Goal: Information Seeking & Learning: Check status

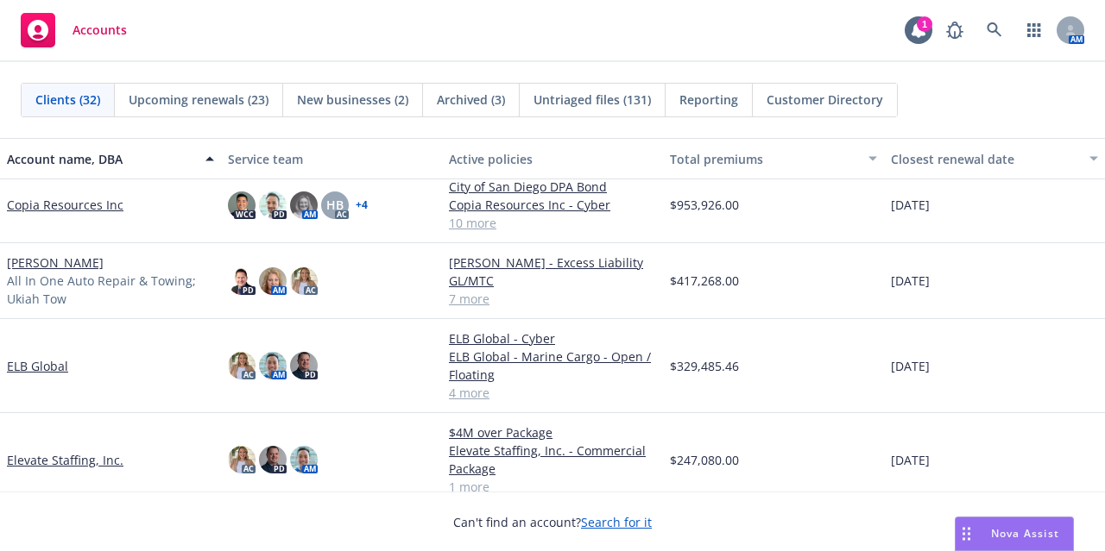
scroll to position [620, 0]
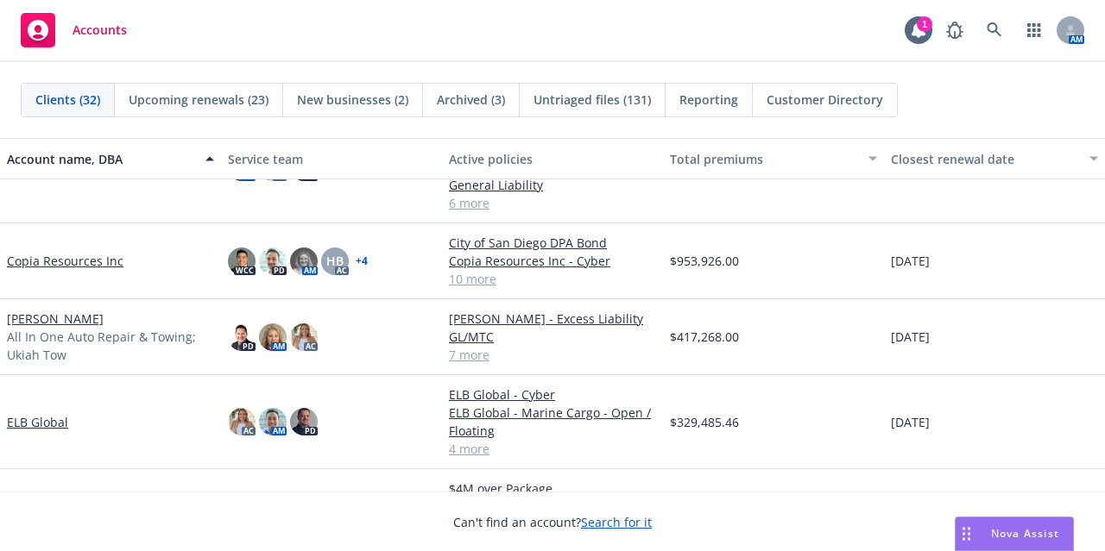
click at [91, 255] on link "Copia Resources Inc" at bounding box center [65, 261] width 116 height 18
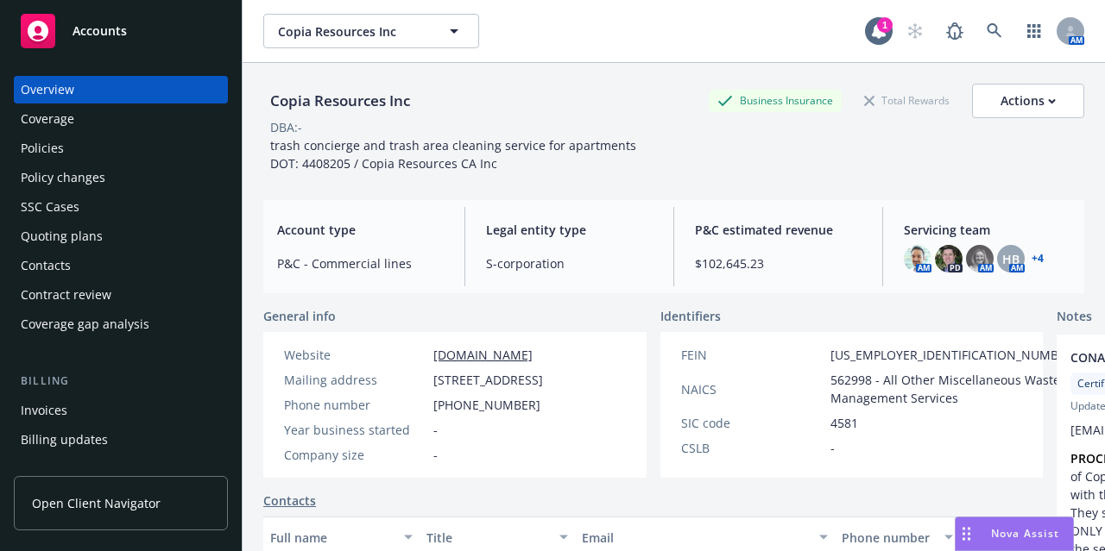
click at [147, 185] on div "Policy changes" at bounding box center [121, 178] width 200 height 28
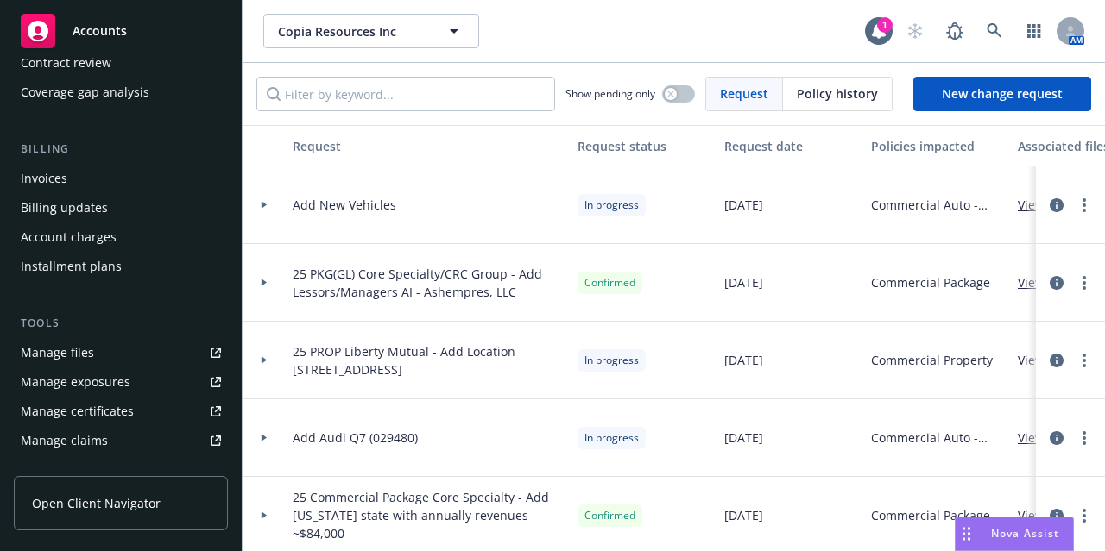
scroll to position [231, 0]
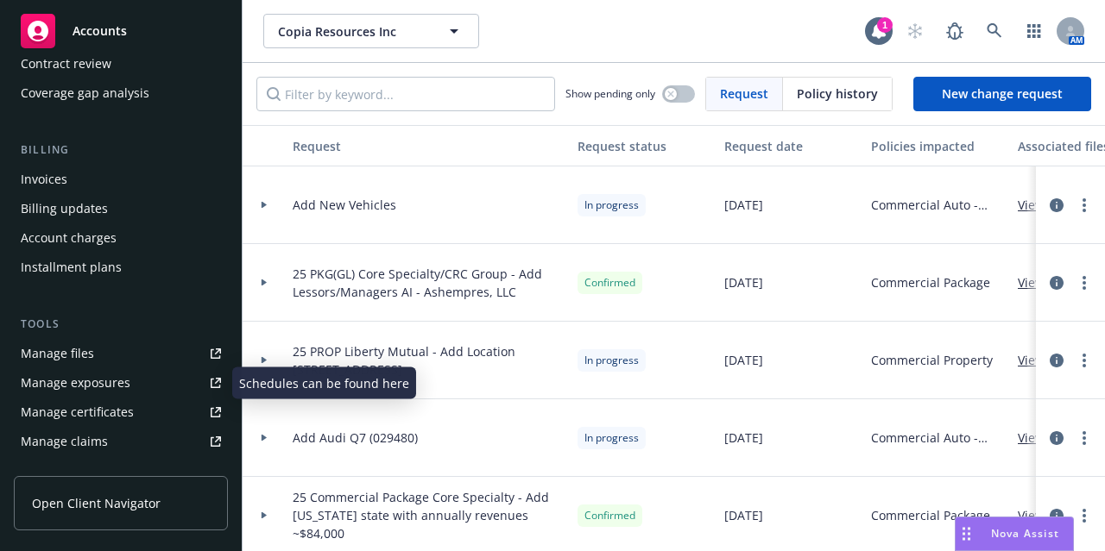
click at [121, 362] on link "Manage files" at bounding box center [121, 354] width 214 height 28
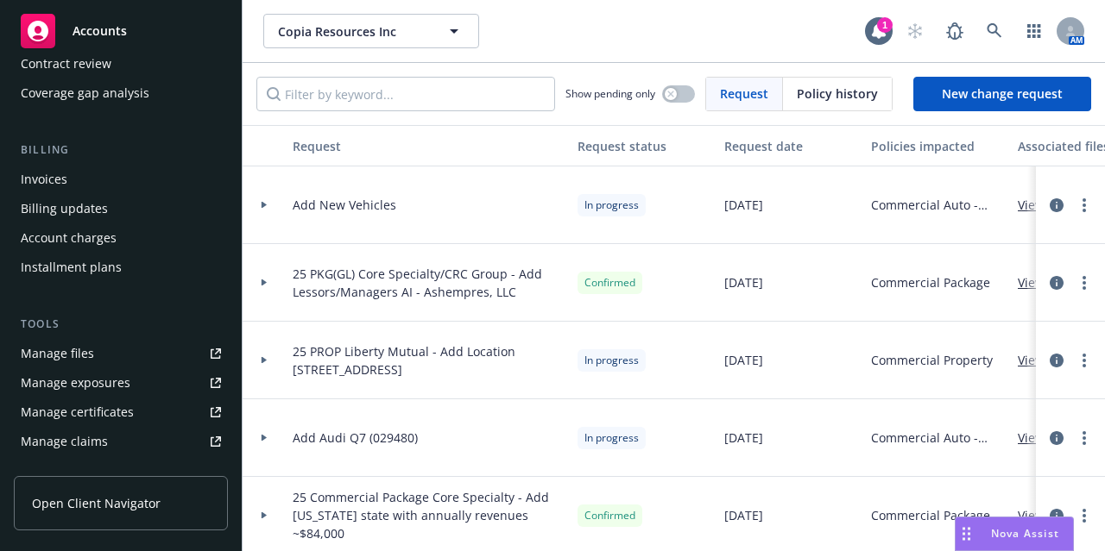
click at [109, 37] on span "Accounts" at bounding box center [99, 31] width 54 height 14
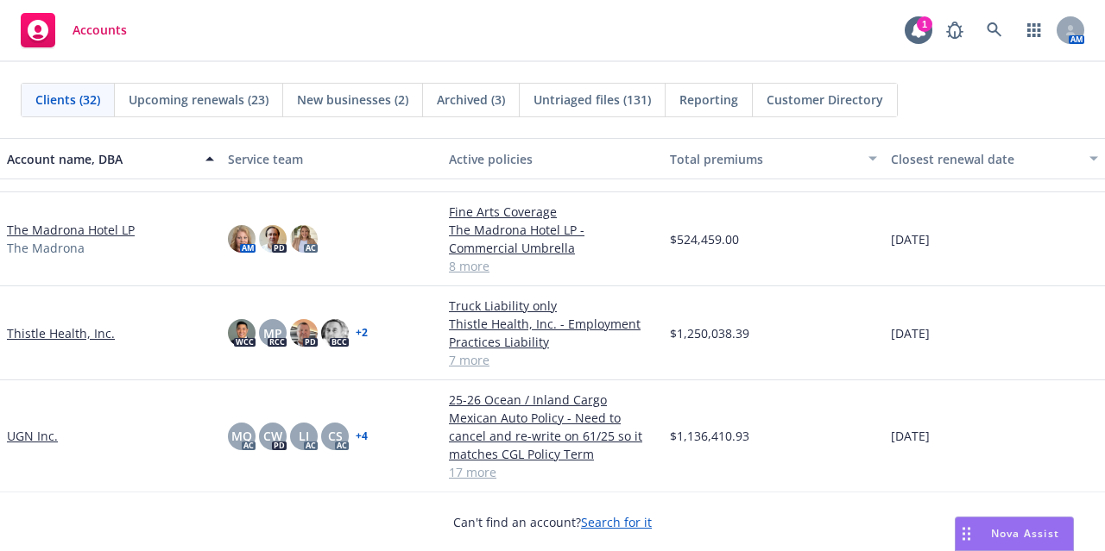
scroll to position [1999, 0]
click at [87, 329] on link "Thistle Health, Inc." at bounding box center [61, 334] width 108 height 18
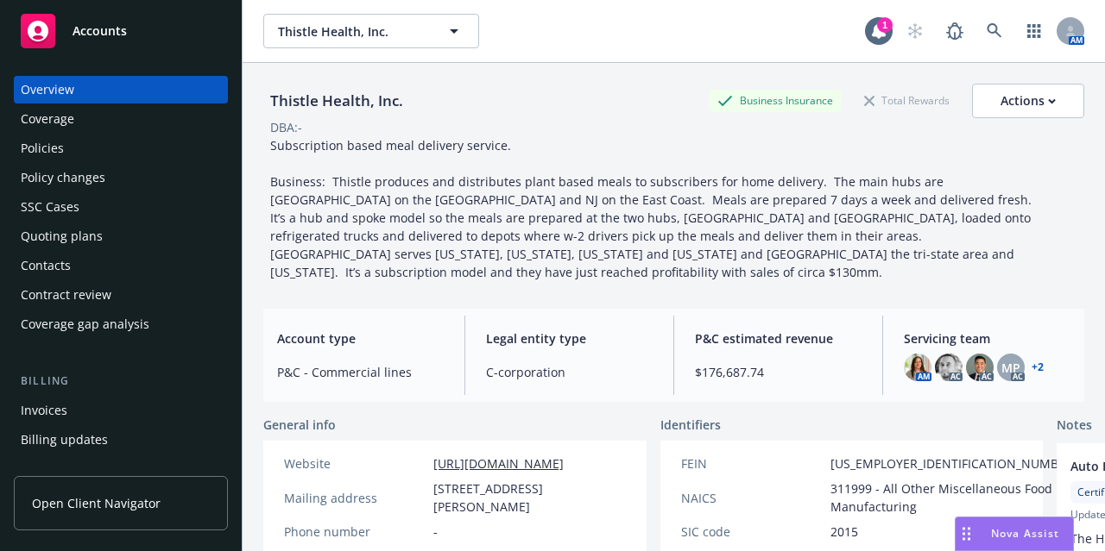
click at [161, 225] on div "Quoting plans" at bounding box center [121, 237] width 200 height 28
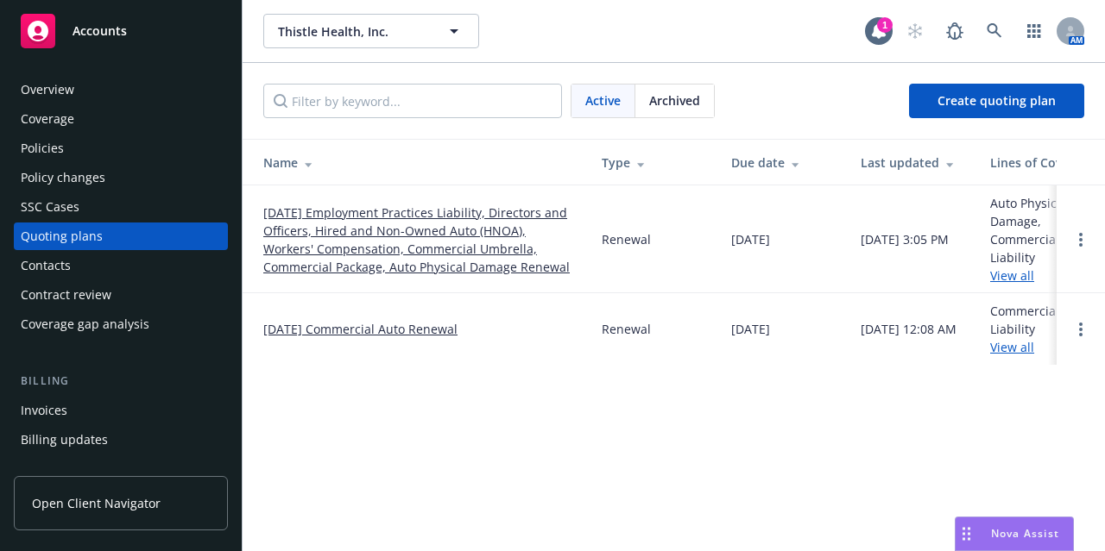
click at [489, 241] on link "12/15/25 Employment Practices Liability, Directors and Officers, Hired and Non-…" at bounding box center [418, 240] width 311 height 72
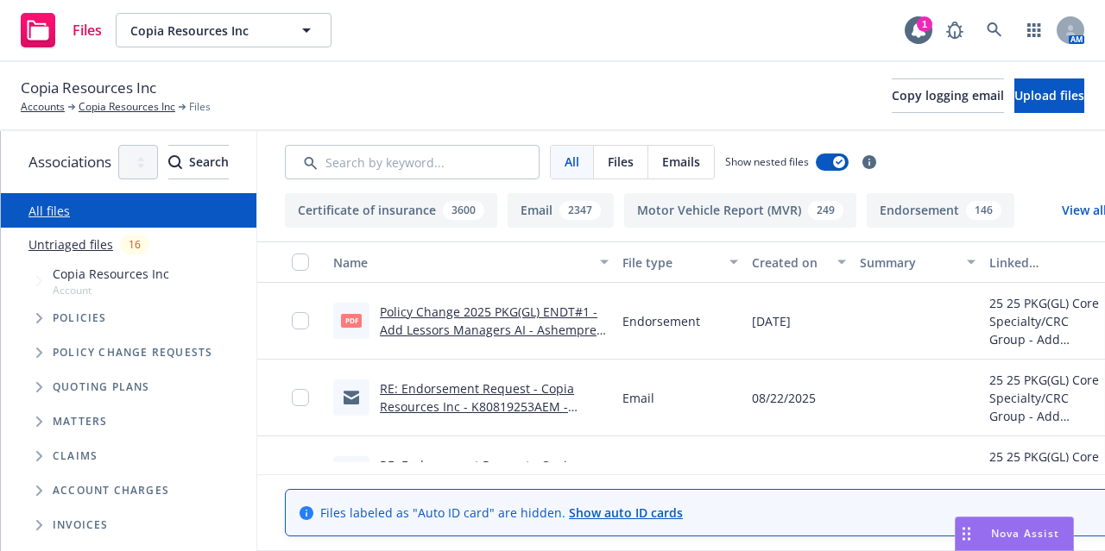
click at [710, 262] on div "File type" at bounding box center [670, 263] width 97 height 18
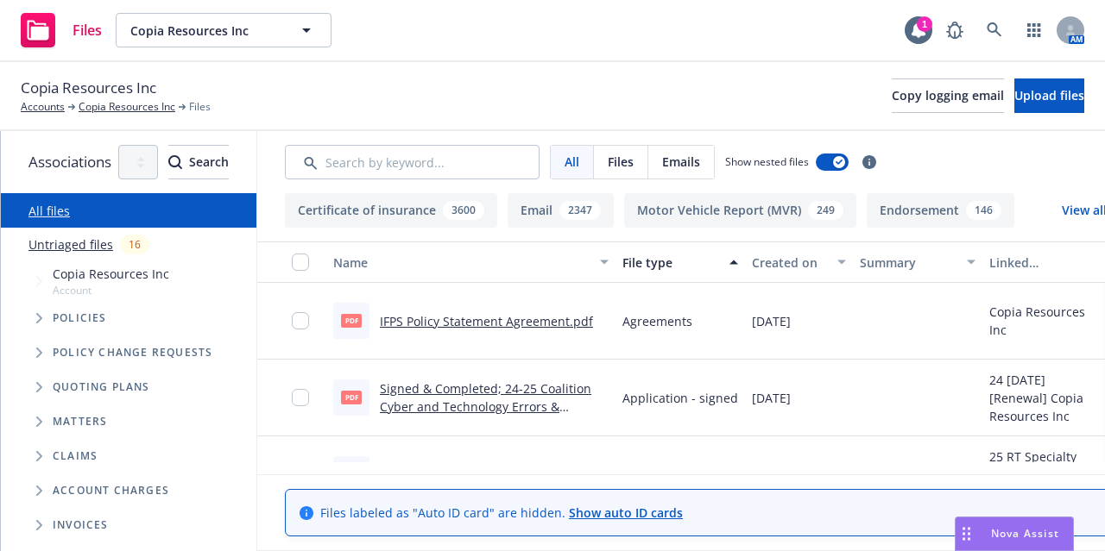
click at [827, 258] on div "Created on" at bounding box center [789, 263] width 75 height 18
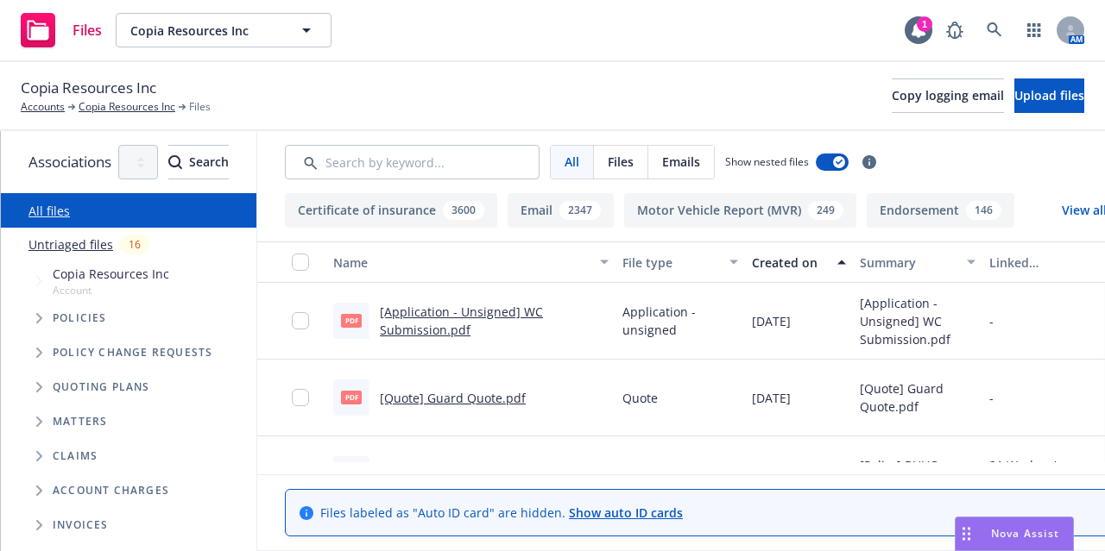
click at [827, 258] on div "Created on" at bounding box center [789, 263] width 75 height 18
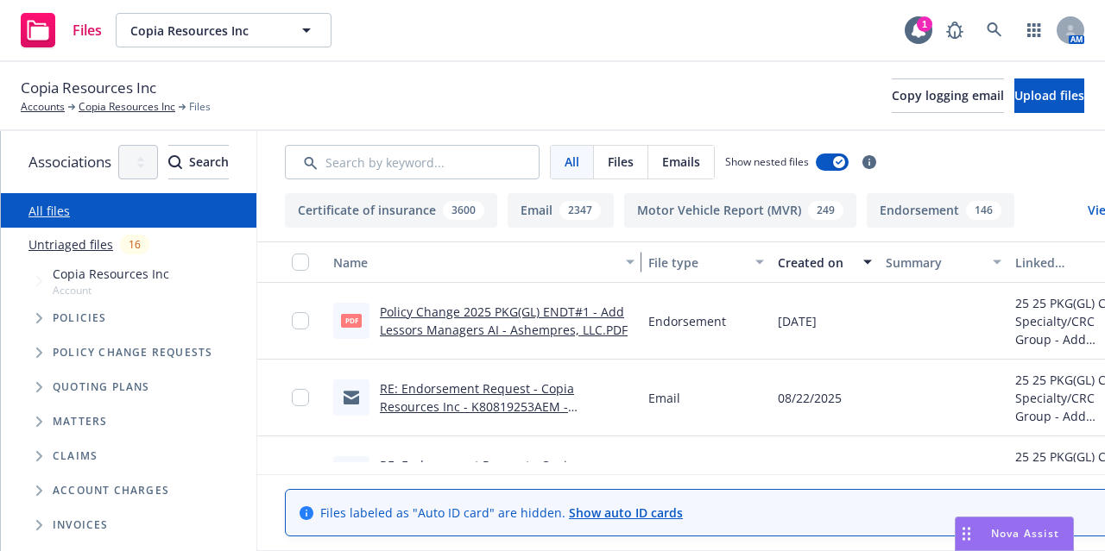
drag, startPoint x: 684, startPoint y: 255, endPoint x: 710, endPoint y: 252, distance: 26.1
click at [637, 252] on div "button" at bounding box center [632, 262] width 9 height 40
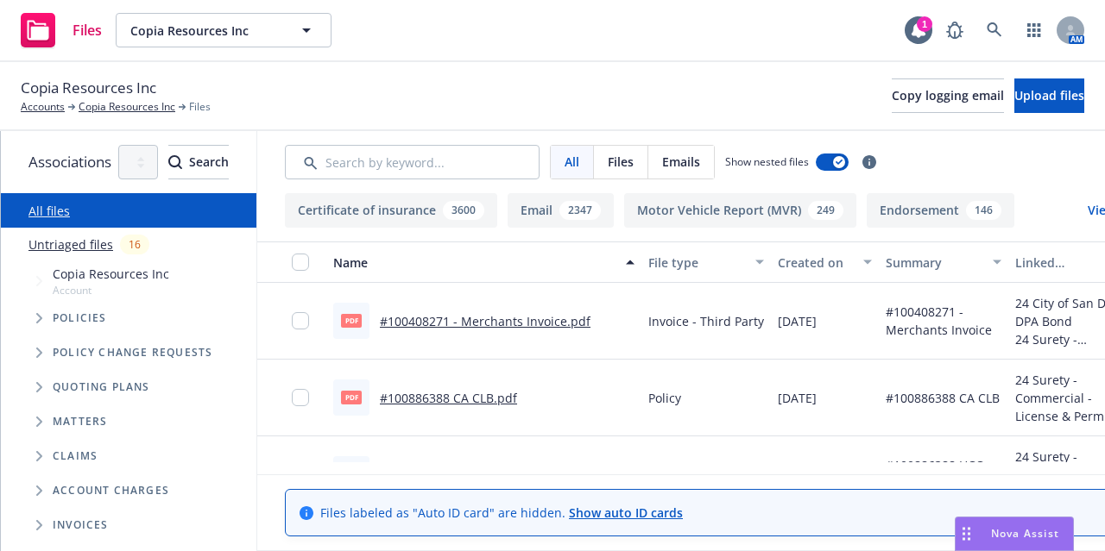
click at [853, 268] on div "Created on" at bounding box center [814, 263] width 75 height 18
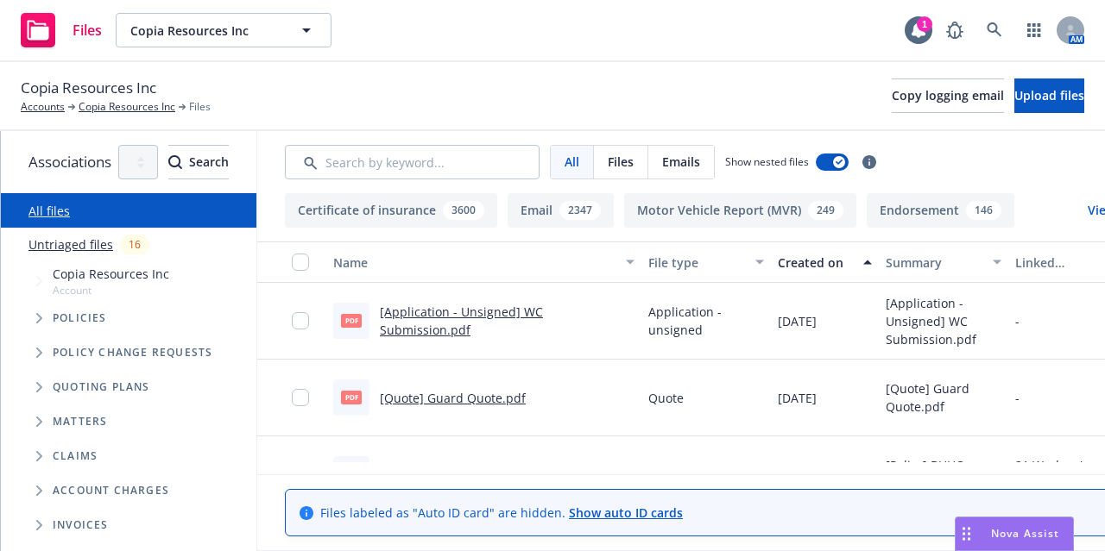
click at [853, 268] on div "Created on" at bounding box center [814, 263] width 75 height 18
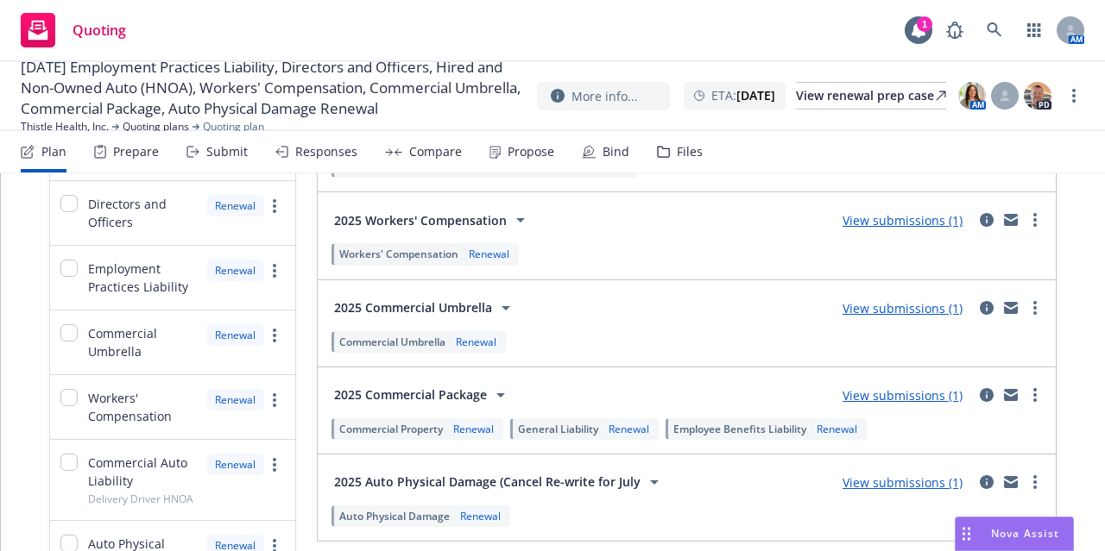
scroll to position [372, 0]
click at [1025, 218] on link "more" at bounding box center [1034, 221] width 21 height 21
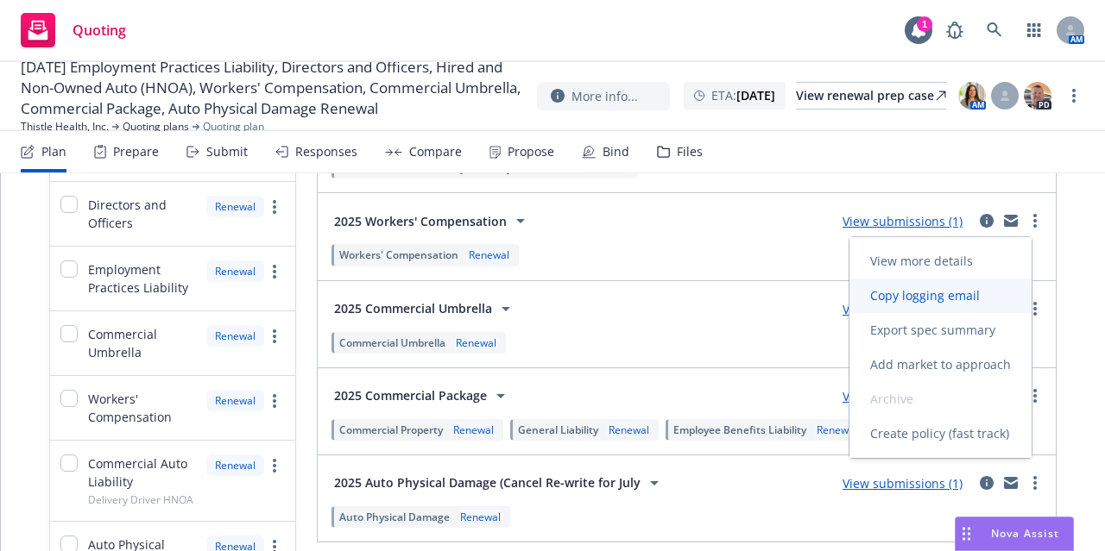
click at [987, 301] on span "Copy logging email" at bounding box center [924, 295] width 151 height 16
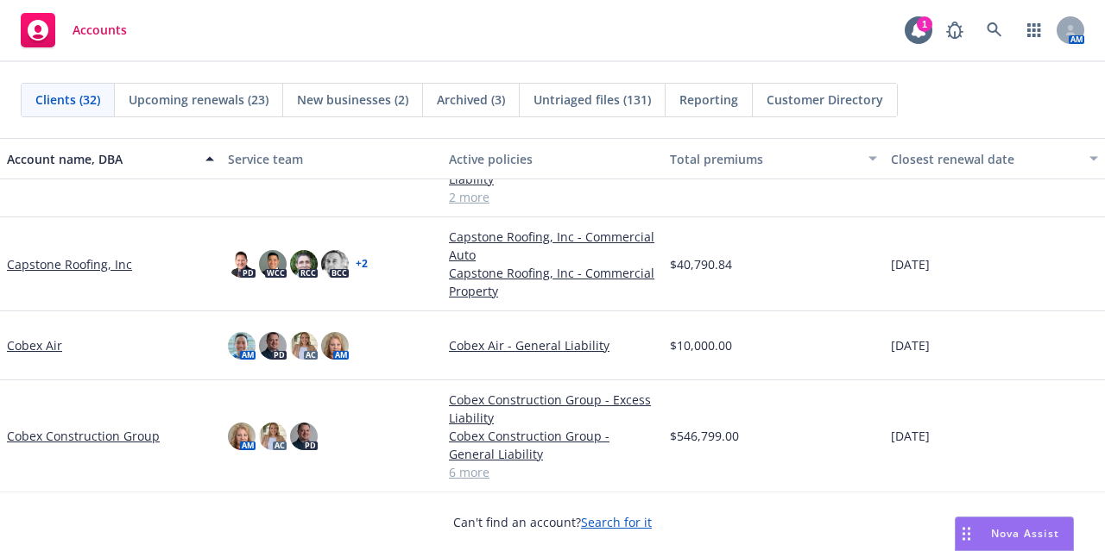
scroll to position [278, 0]
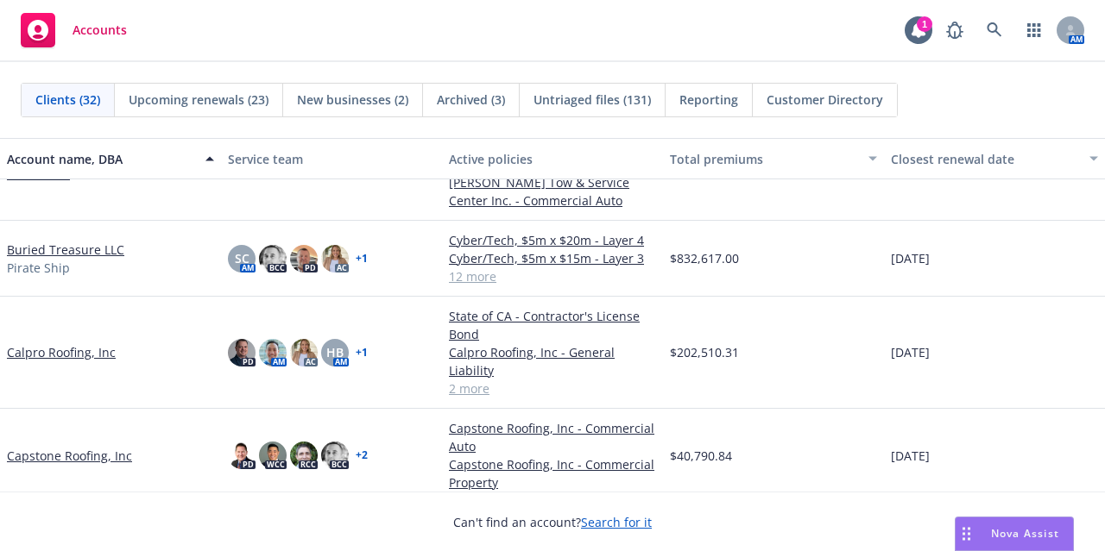
click at [75, 343] on link "Calpro Roofing, Inc" at bounding box center [61, 352] width 109 height 18
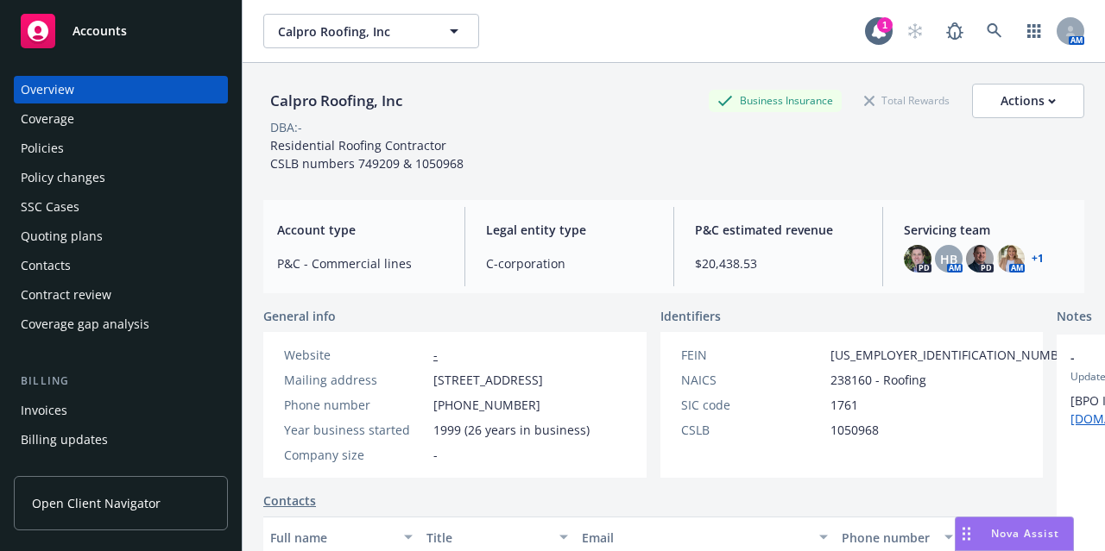
click at [126, 175] on div "Policy changes" at bounding box center [121, 178] width 200 height 28
